Goal: Use online tool/utility

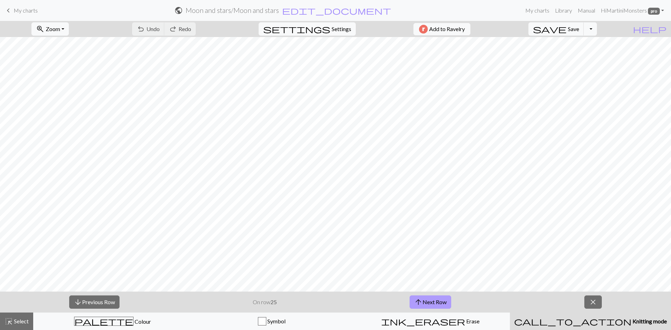
click at [429, 300] on button "arrow_upward Next Row" at bounding box center [431, 302] width 42 height 13
click at [579, 27] on span "Save" at bounding box center [573, 29] width 11 height 7
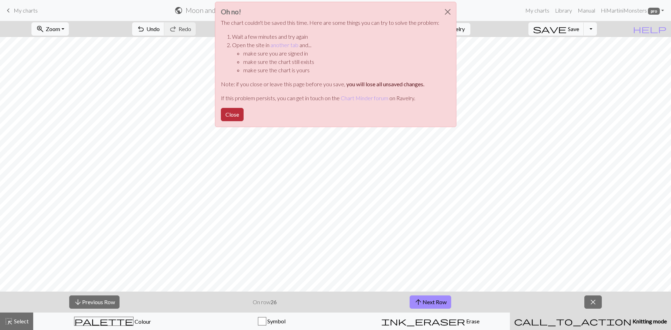
click at [232, 111] on button "Close" at bounding box center [232, 114] width 23 height 13
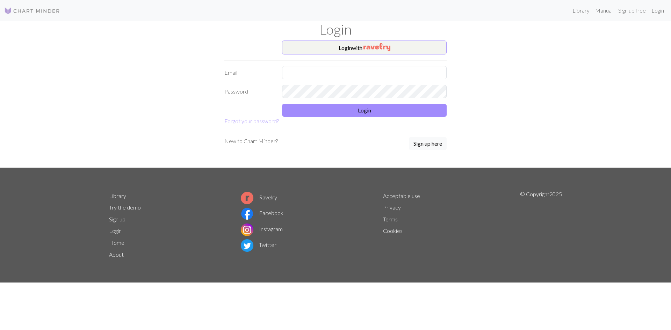
click at [367, 55] on form "Login with Email Password Login Forgot your password?" at bounding box center [335, 83] width 222 height 85
click at [367, 52] on button "Login with" at bounding box center [364, 48] width 165 height 14
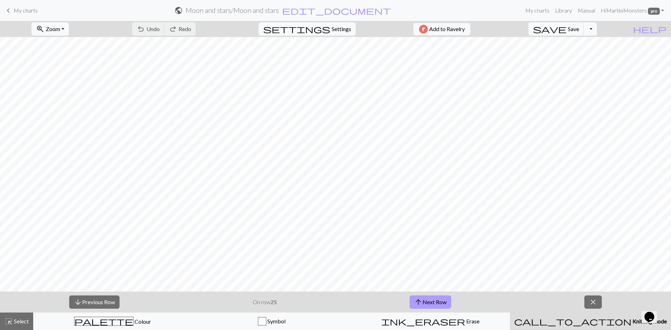
click at [428, 300] on button "arrow_upward Next Row" at bounding box center [431, 302] width 42 height 13
click at [584, 25] on button "save Save Save" at bounding box center [556, 28] width 56 height 13
click at [430, 299] on button "arrow_upward Next Row" at bounding box center [431, 302] width 42 height 13
click at [566, 30] on span "save" at bounding box center [550, 29] width 34 height 10
click at [436, 305] on button "arrow_upward Next Row" at bounding box center [431, 302] width 42 height 13
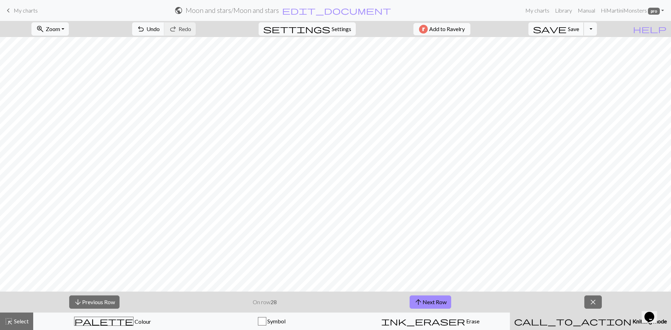
click at [566, 27] on span "save" at bounding box center [550, 29] width 34 height 10
